Goal: Task Accomplishment & Management: Manage account settings

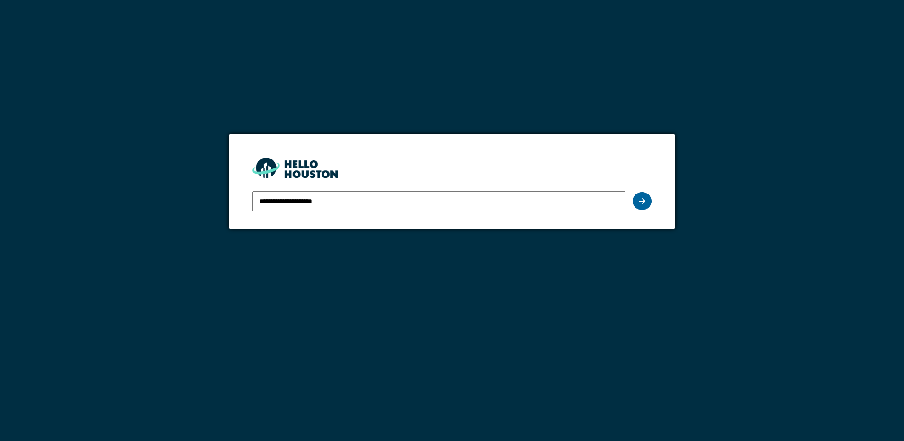
click at [641, 199] on icon at bounding box center [642, 201] width 7 height 8
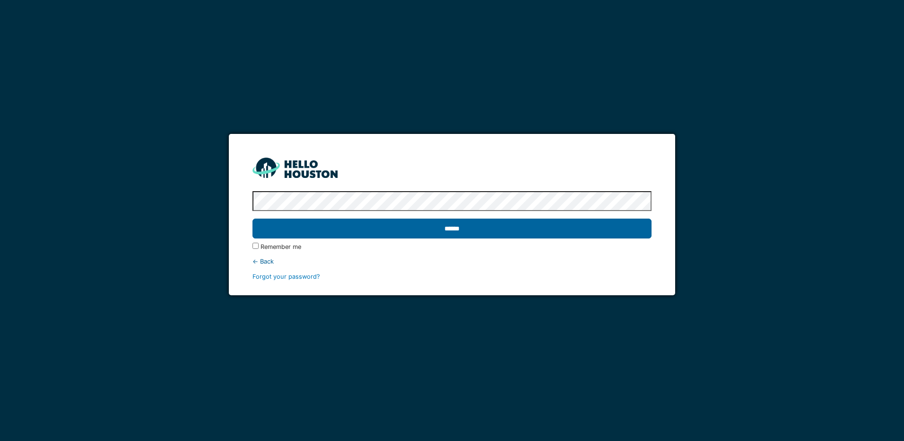
click at [430, 231] on input "******" at bounding box center [452, 229] width 399 height 20
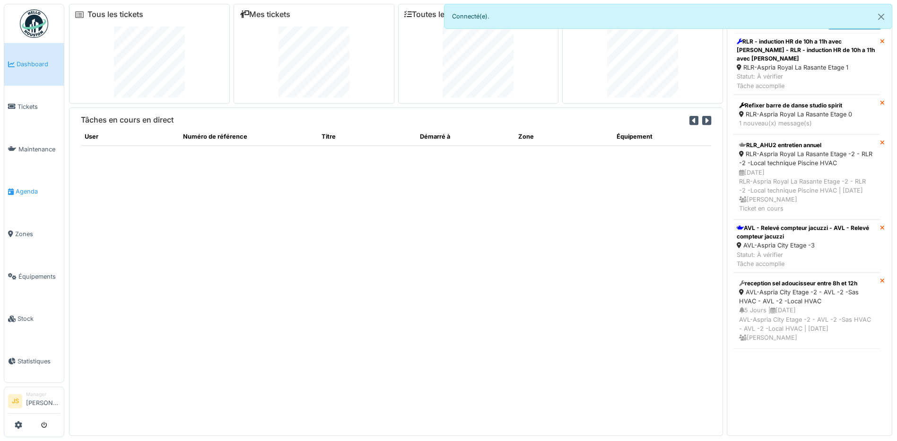
click at [30, 187] on span "Agenda" at bounding box center [38, 191] width 44 height 9
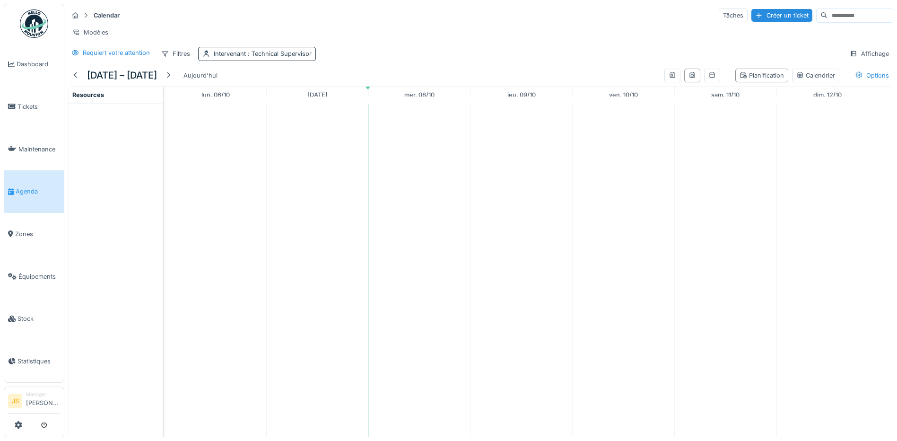
click at [231, 58] on div "Intervenant : Technical Supervisor" at bounding box center [263, 53] width 98 height 9
click at [284, 106] on icon at bounding box center [282, 106] width 9 height 7
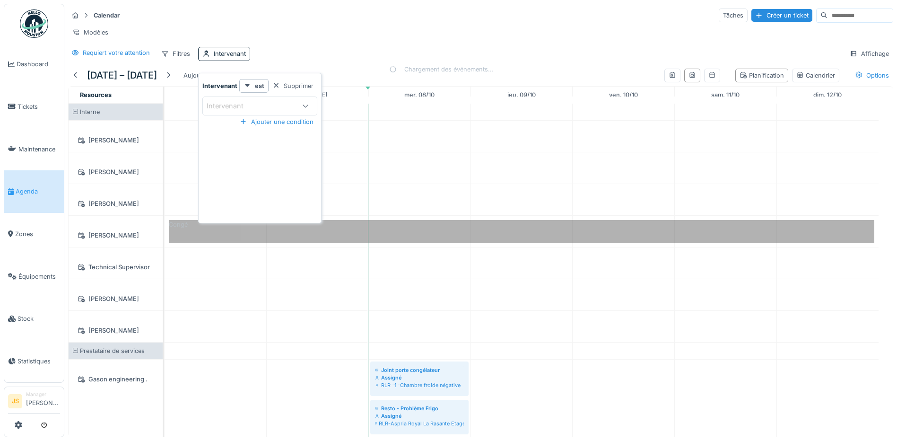
click at [282, 107] on div "Intervenant" at bounding box center [251, 106] width 88 height 10
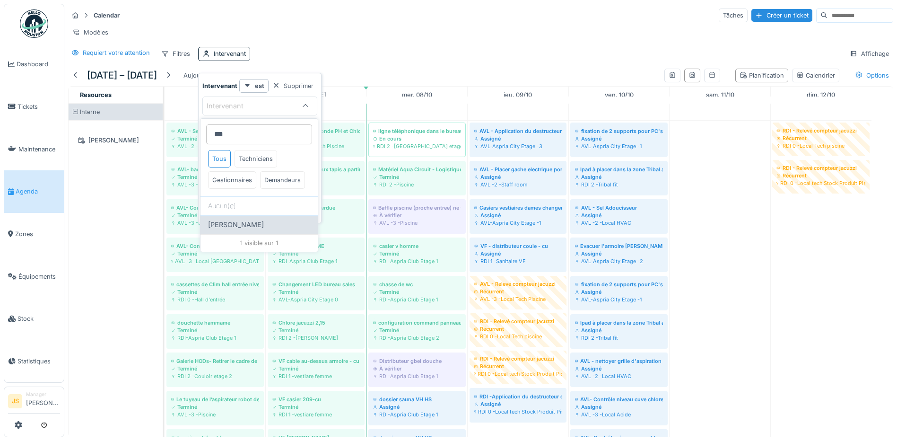
type input "***"
click at [239, 230] on span "Yusuf Siamar" at bounding box center [236, 224] width 56 height 10
type input "*****"
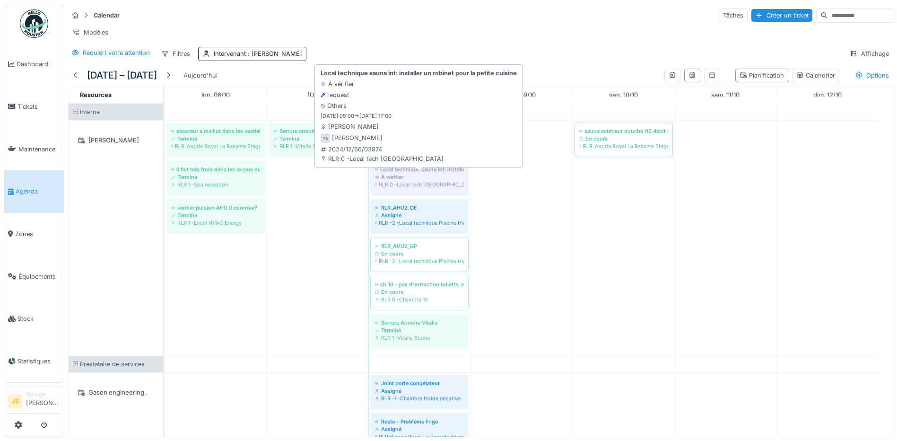
click at [417, 181] on div "À vérifier" at bounding box center [419, 177] width 89 height 8
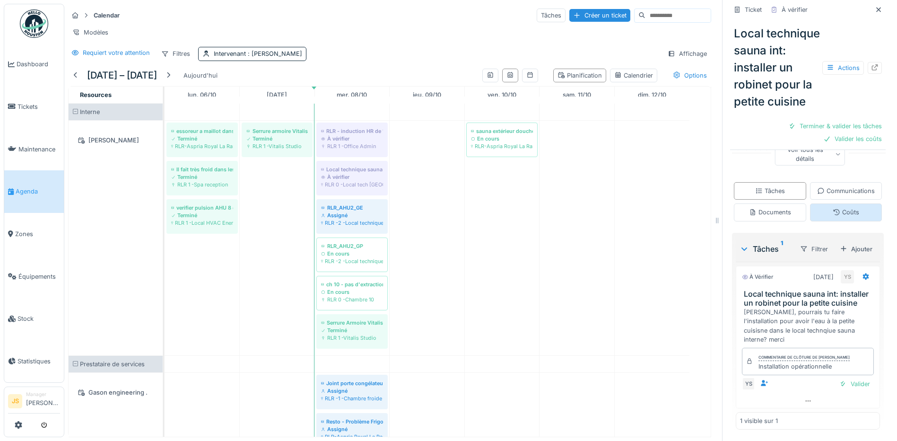
scroll to position [219, 0]
click at [852, 386] on div "Valider" at bounding box center [855, 383] width 38 height 13
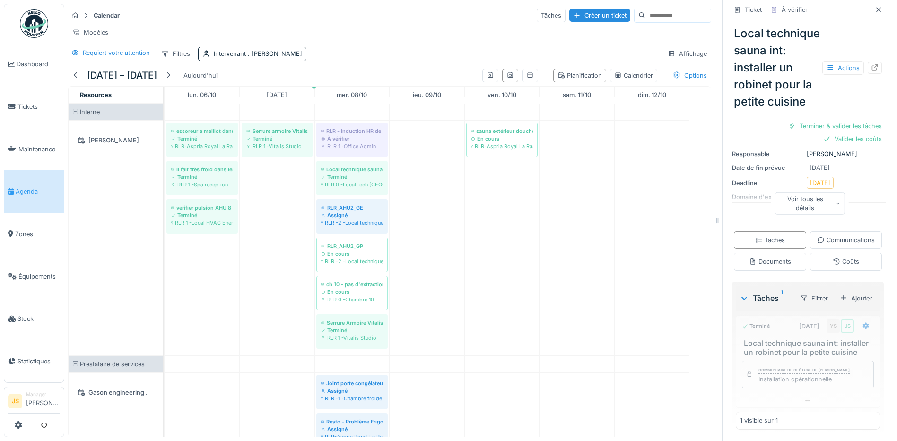
scroll to position [178, 0]
click at [836, 132] on div "Terminer & valider les tâches" at bounding box center [835, 126] width 101 height 13
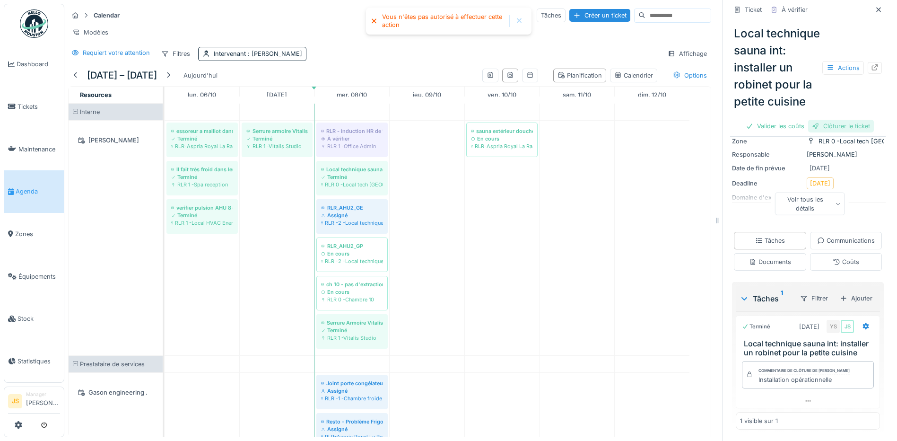
click at [836, 132] on div "Clôturer le ticket" at bounding box center [841, 126] width 66 height 13
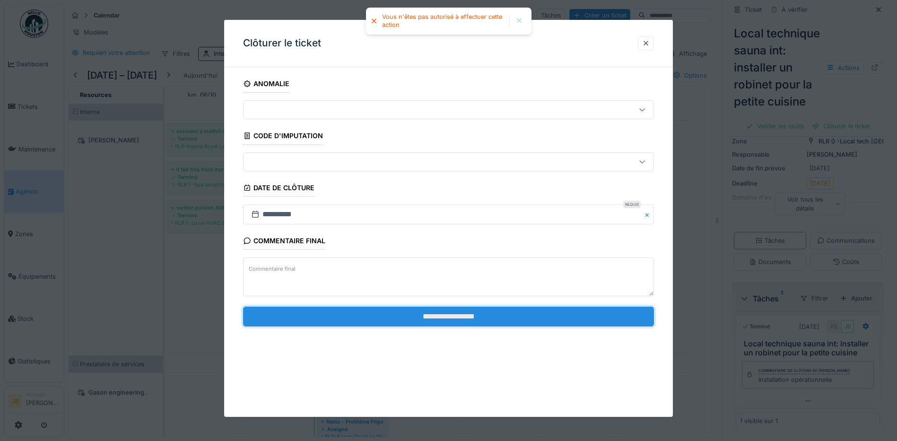
click at [500, 313] on input "**********" at bounding box center [448, 317] width 411 height 20
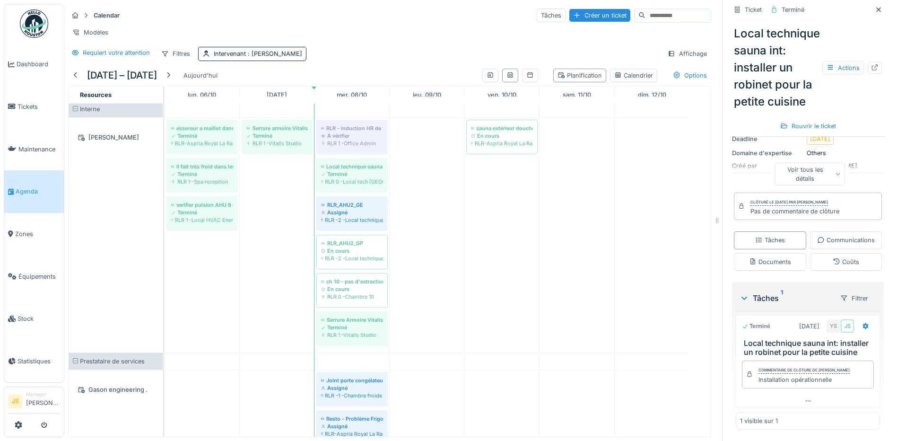
scroll to position [0, 0]
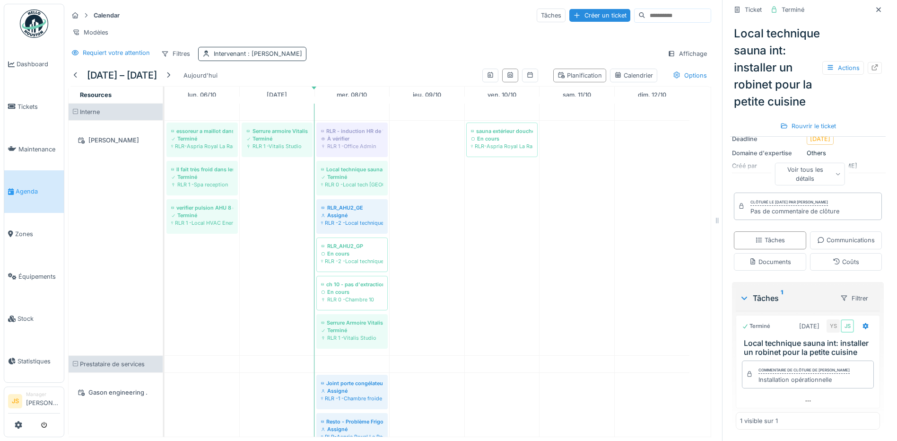
click at [246, 58] on div "Intervenant : Yusuf Siamar" at bounding box center [258, 53] width 88 height 9
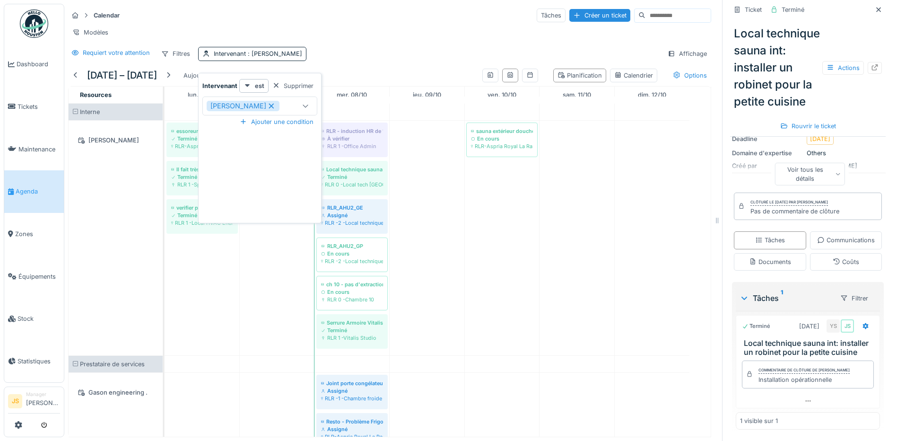
click at [267, 104] on icon at bounding box center [271, 106] width 9 height 7
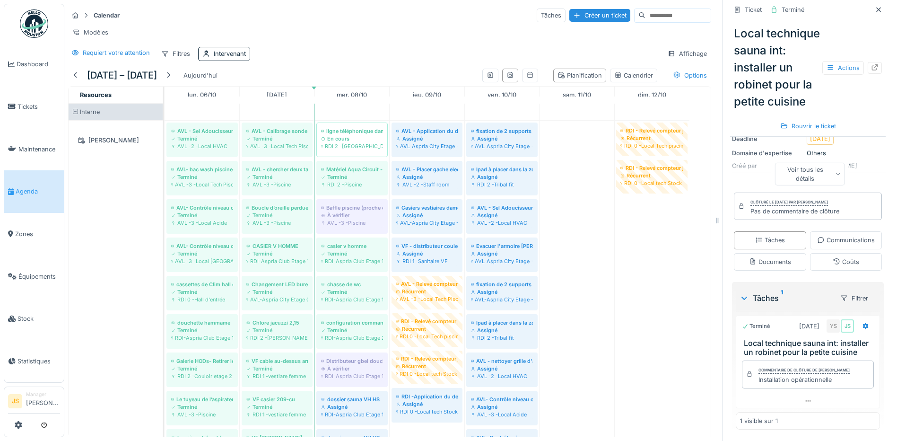
click at [326, 13] on div "Calendar Tâches Créer un ticket" at bounding box center [389, 16] width 643 height 16
click at [9, 326] on link "Stock" at bounding box center [34, 319] width 60 height 43
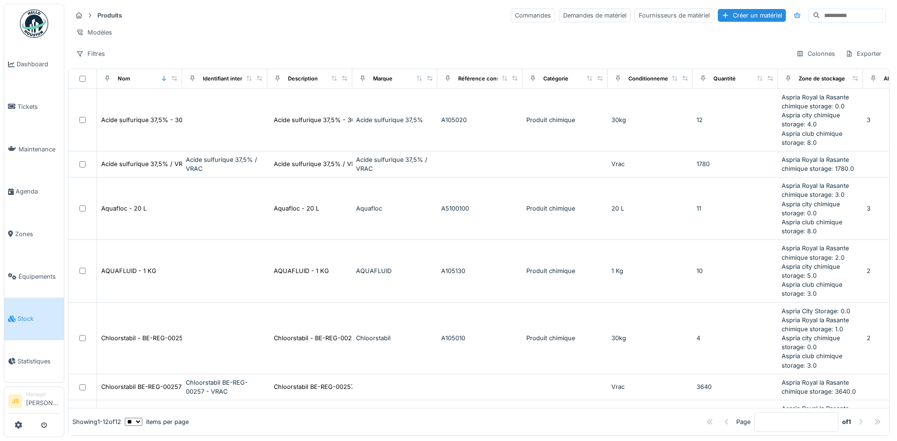
click at [9, 326] on link "Stock" at bounding box center [34, 319] width 60 height 43
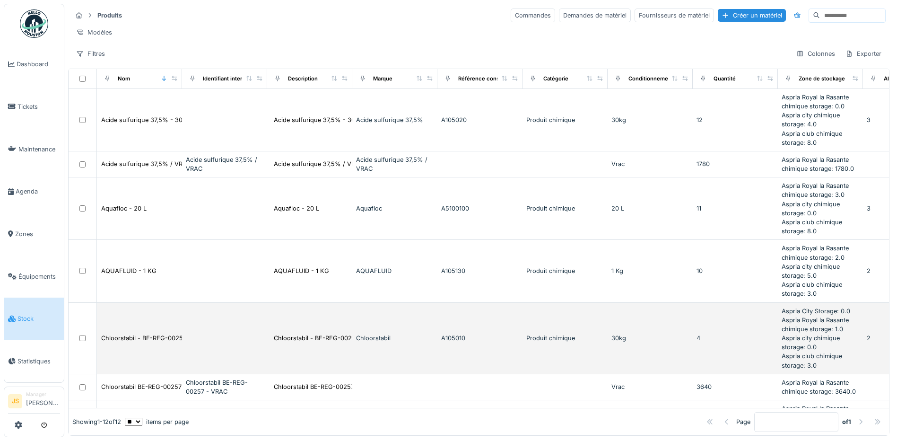
click at [267, 373] on td "Chloorstabil - BE-REG-00257 - 30 Kg - Produit ..." at bounding box center [309, 338] width 85 height 71
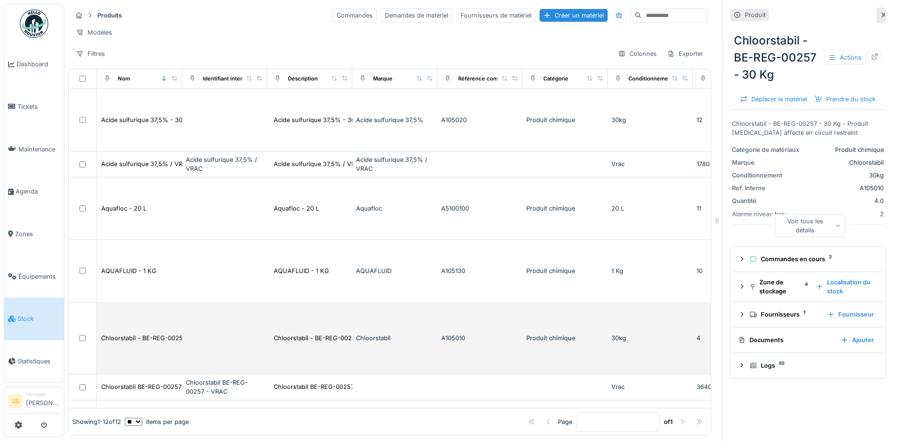
click at [266, 373] on td at bounding box center [224, 338] width 85 height 71
